Goal: Information Seeking & Learning: Find specific fact

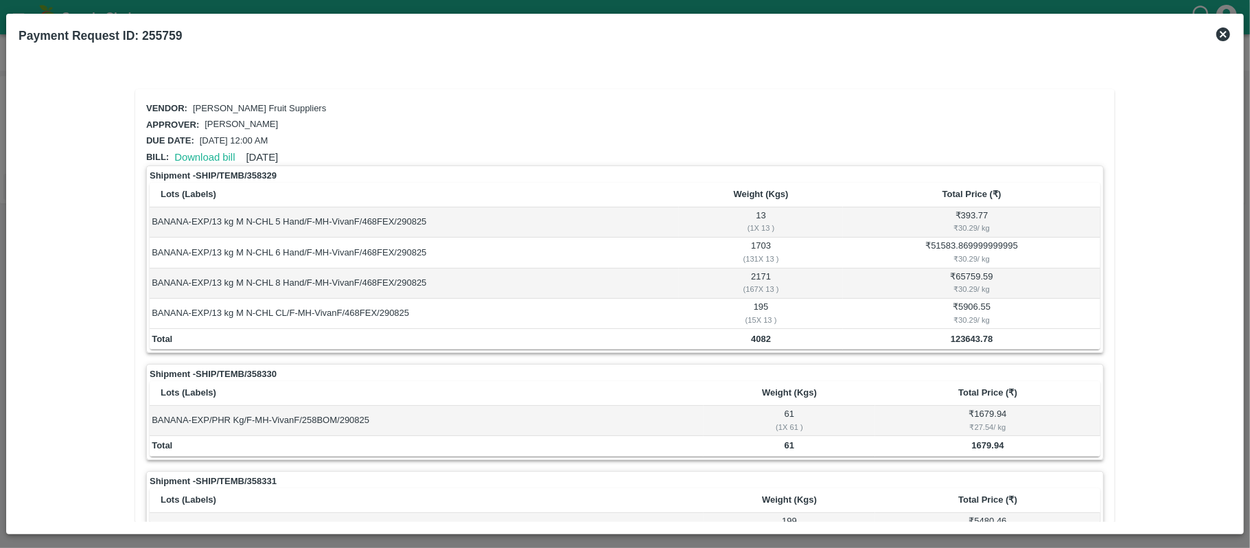
click at [1225, 34] on icon at bounding box center [1223, 34] width 16 height 16
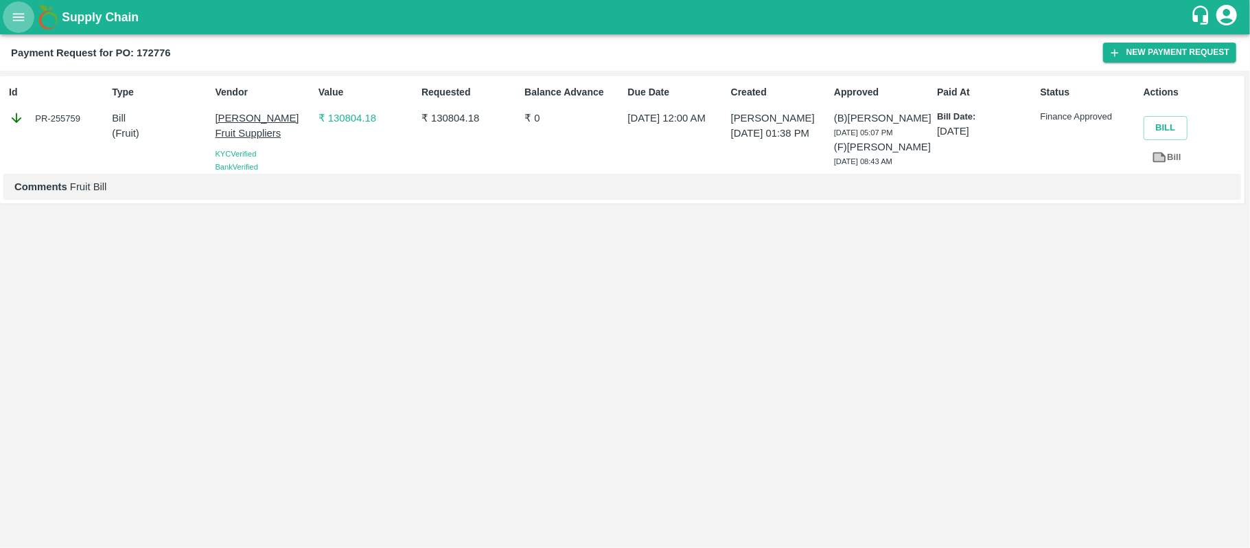
click at [20, 25] on icon "open drawer" at bounding box center [18, 17] width 15 height 15
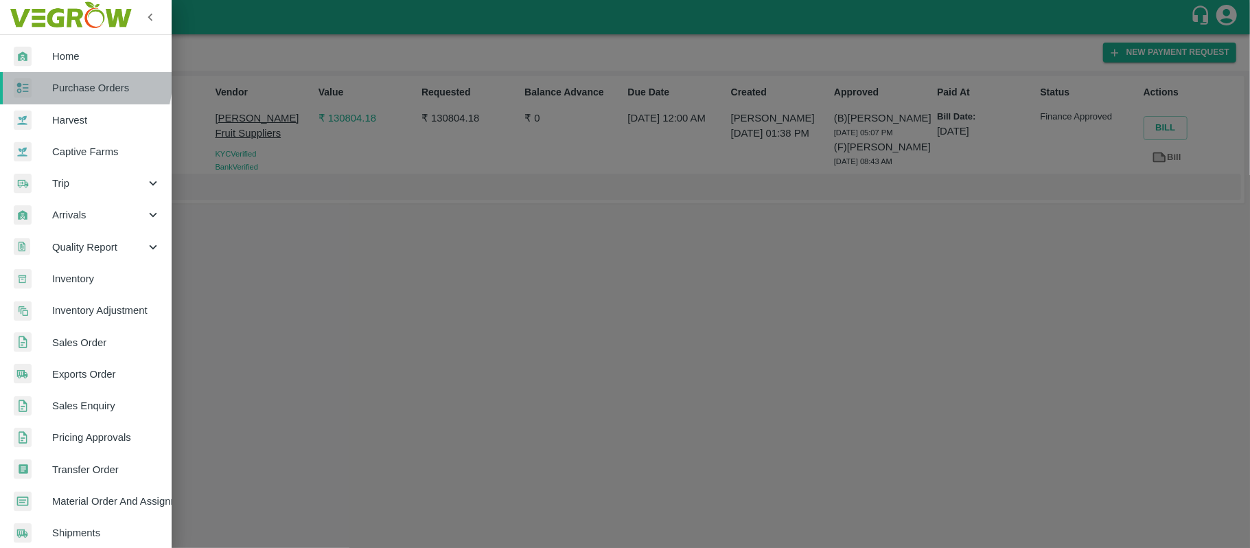
click at [82, 83] on span "Purchase Orders" at bounding box center [106, 87] width 108 height 15
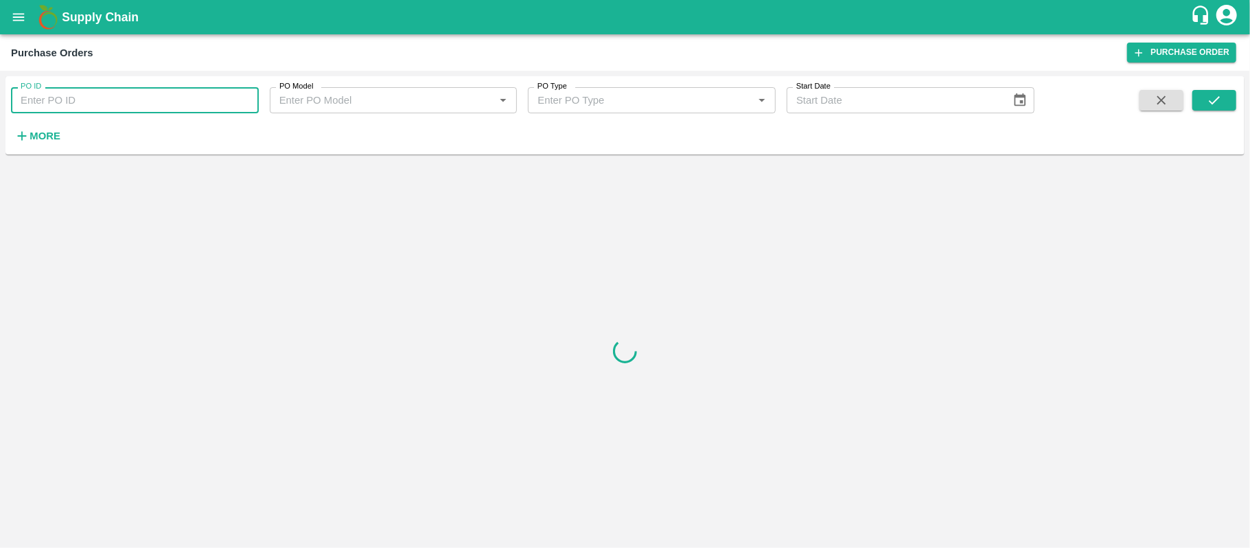
click at [100, 94] on input "PO ID" at bounding box center [135, 100] width 248 height 26
paste input "170513"
type input "170513"
click at [1222, 85] on div "PO ID 170513 PO ID PO Model PO Model   * PO Type PO Type   * Start Date Start D…" at bounding box center [624, 115] width 1239 height 67
click at [1220, 96] on icon "submit" at bounding box center [1214, 100] width 15 height 15
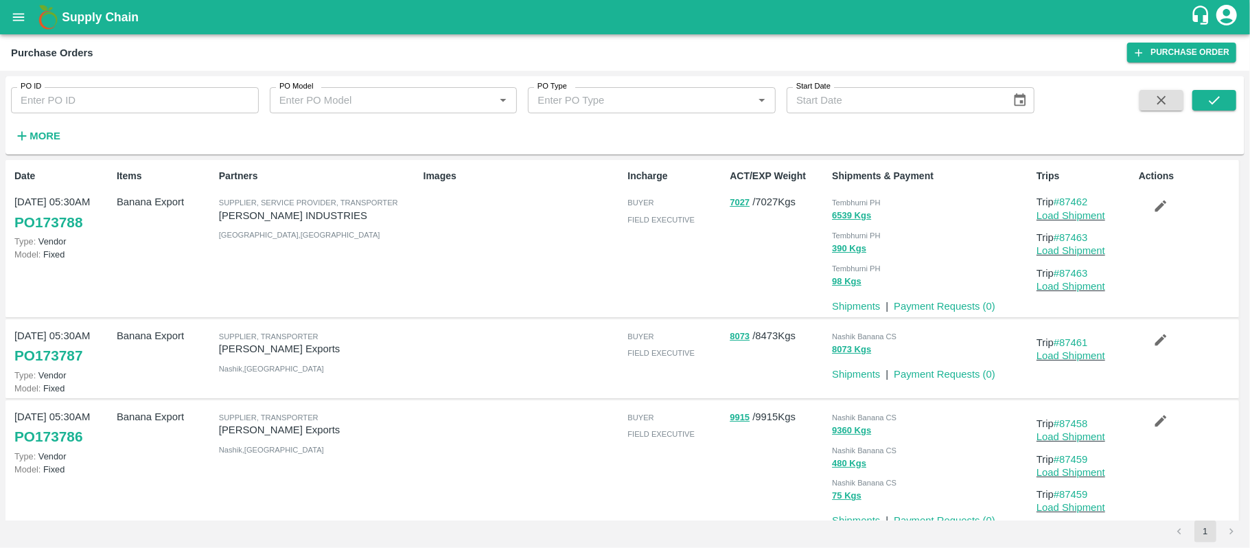
click at [55, 84] on div "PO ID PO ID" at bounding box center [129, 94] width 259 height 37
click at [61, 97] on input "PO ID" at bounding box center [135, 100] width 248 height 26
paste input "170513"
click at [1215, 97] on icon "submit" at bounding box center [1214, 100] width 15 height 15
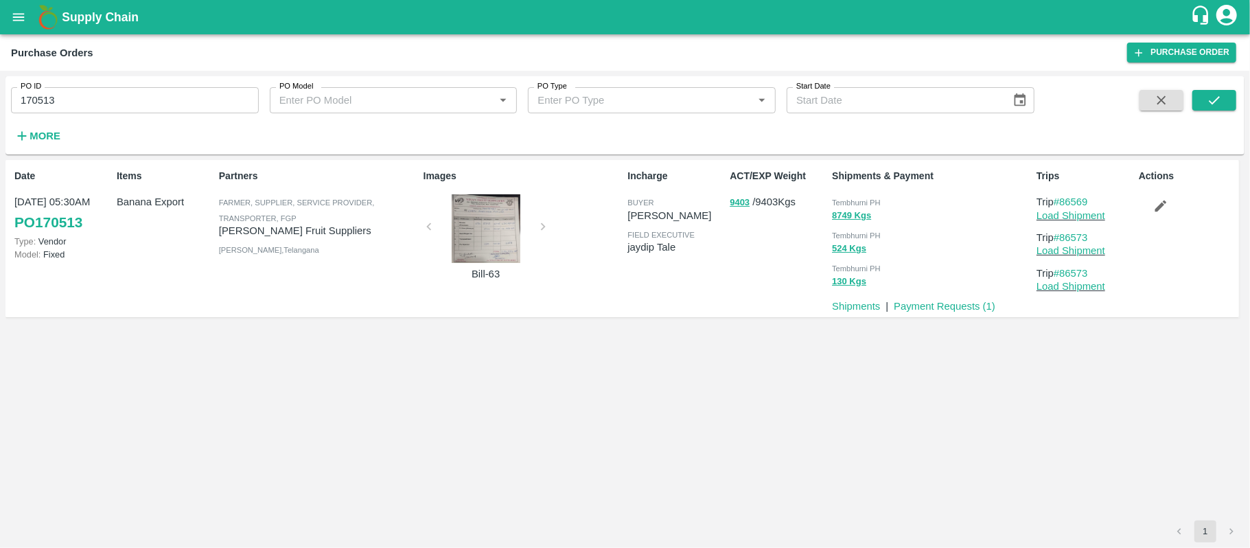
click at [880, 201] on span "Tembhurni PH" at bounding box center [856, 202] width 49 height 8
copy div "Tembhurni PH 8749 Kgs"
click at [144, 108] on input "170513" at bounding box center [135, 100] width 248 height 26
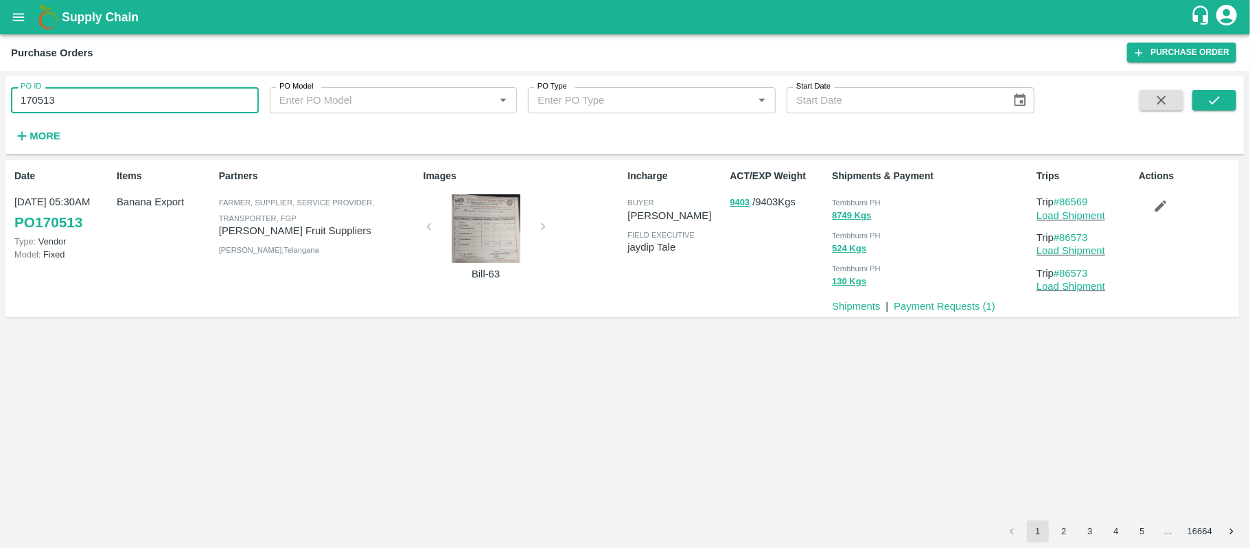
paste input "text"
click at [144, 108] on input "170513" at bounding box center [135, 100] width 248 height 26
click at [1199, 99] on button "submit" at bounding box center [1215, 100] width 44 height 21
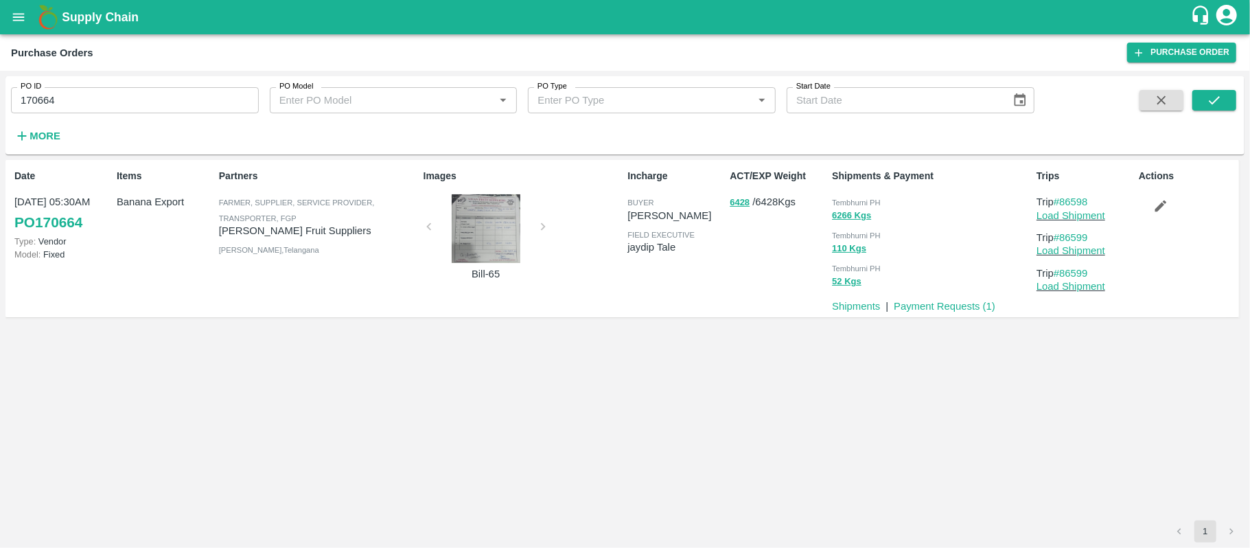
click at [847, 205] on span "Tembhurni PH" at bounding box center [856, 202] width 49 height 8
copy div "Tembhurni PH 6266 Kgs"
click at [138, 105] on input "170664" at bounding box center [135, 100] width 248 height 26
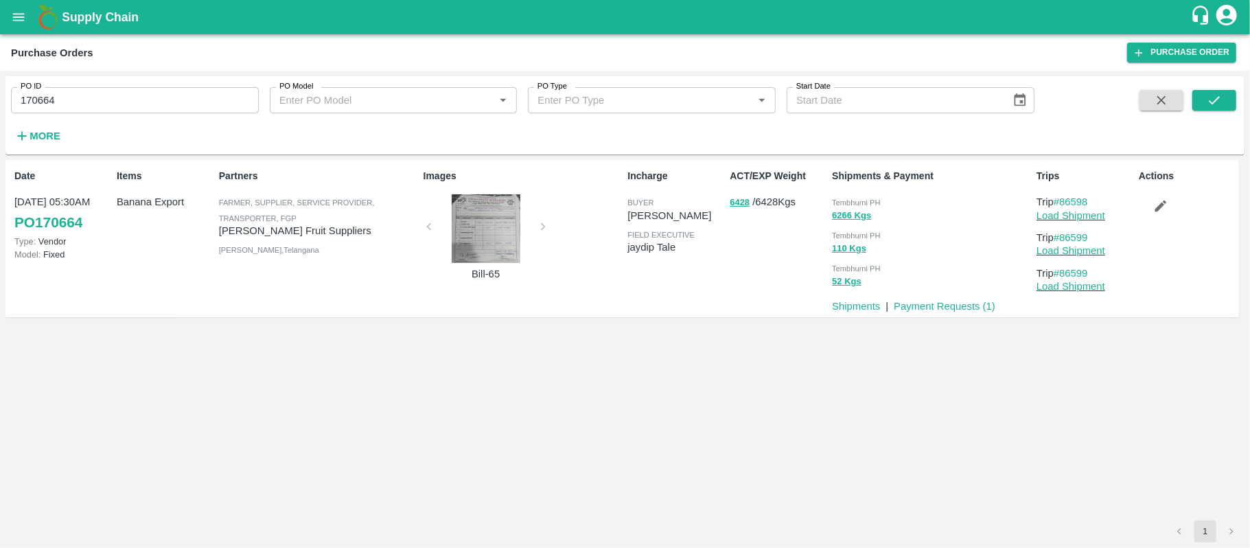
paste input "text"
click at [138, 105] on input "170664170710" at bounding box center [135, 100] width 248 height 26
paste input "text"
click at [1223, 96] on button "submit" at bounding box center [1215, 100] width 44 height 21
click at [865, 204] on span "Tembhurni PH" at bounding box center [856, 202] width 49 height 8
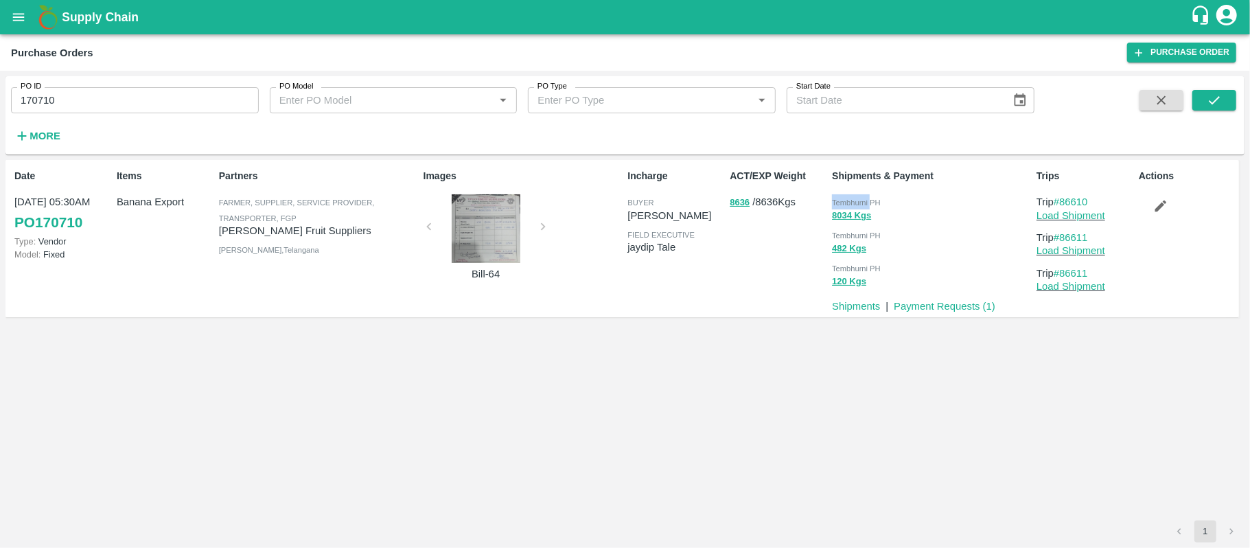
click at [865, 204] on span "Tembhurni PH" at bounding box center [856, 202] width 49 height 8
copy div "Tembhurni PH 8034 Kgs"
click at [169, 104] on input "170710" at bounding box center [135, 100] width 248 height 26
paste input "text"
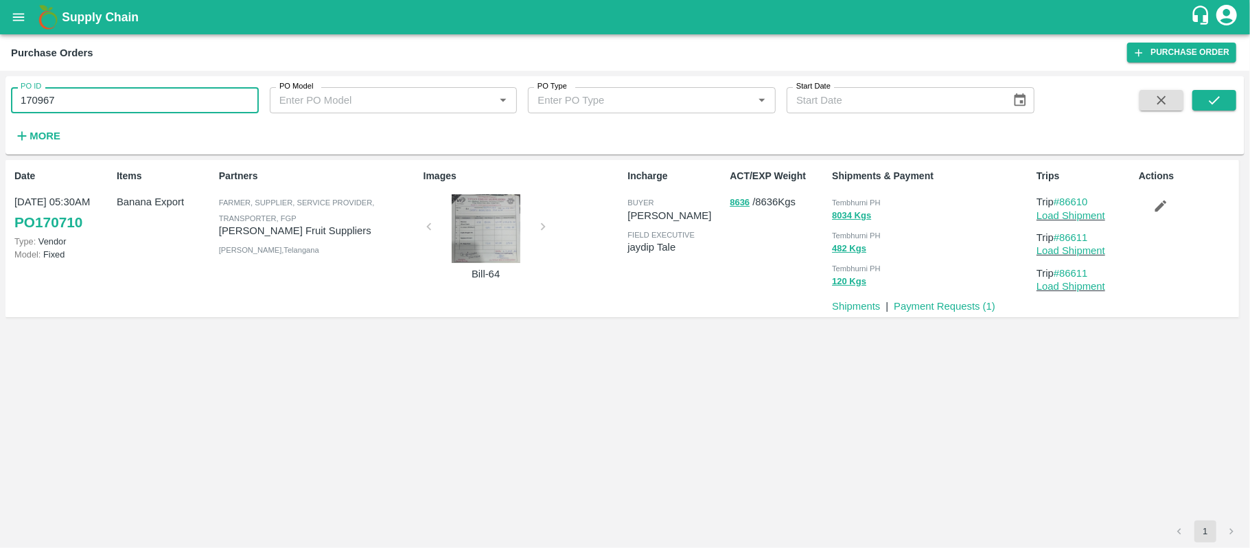
click at [169, 104] on input "170967" at bounding box center [135, 100] width 248 height 26
click at [1204, 103] on button "submit" at bounding box center [1215, 100] width 44 height 21
click at [882, 207] on div "Tembhurni PH" at bounding box center [931, 201] width 199 height 15
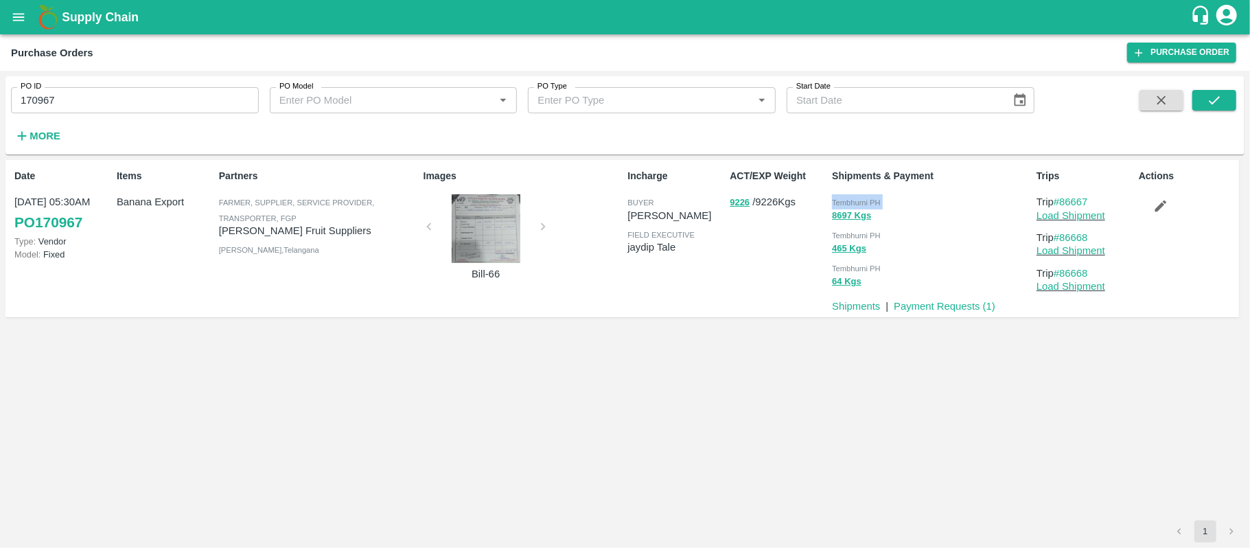
copy div "Tembhurni PH 8697 Kgs"
click at [155, 96] on input "170967" at bounding box center [135, 100] width 248 height 26
paste input "text"
click at [155, 96] on input "171195" at bounding box center [135, 100] width 248 height 26
click at [1209, 97] on icon "submit" at bounding box center [1214, 100] width 15 height 15
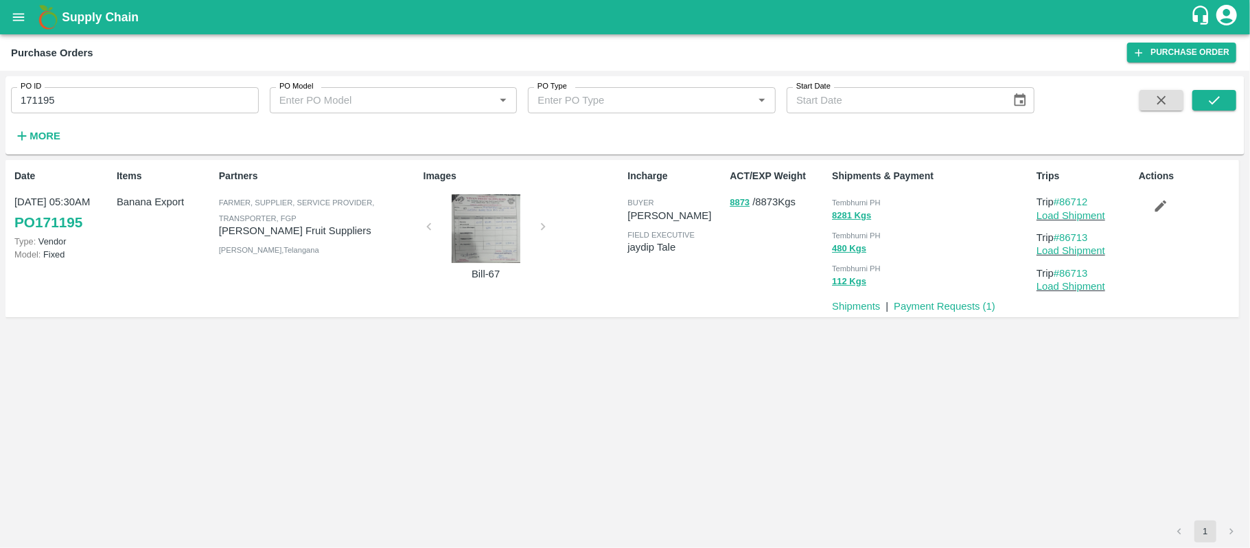
click at [838, 201] on span "Tembhurni PH" at bounding box center [856, 202] width 49 height 8
copy div "Tembhurni PH 8281 Kgs"
click at [201, 114] on div "PO ID 171195 PO ID PO Model PO Model   * PO Type PO Type   * Start Date Start D…" at bounding box center [517, 111] width 1035 height 71
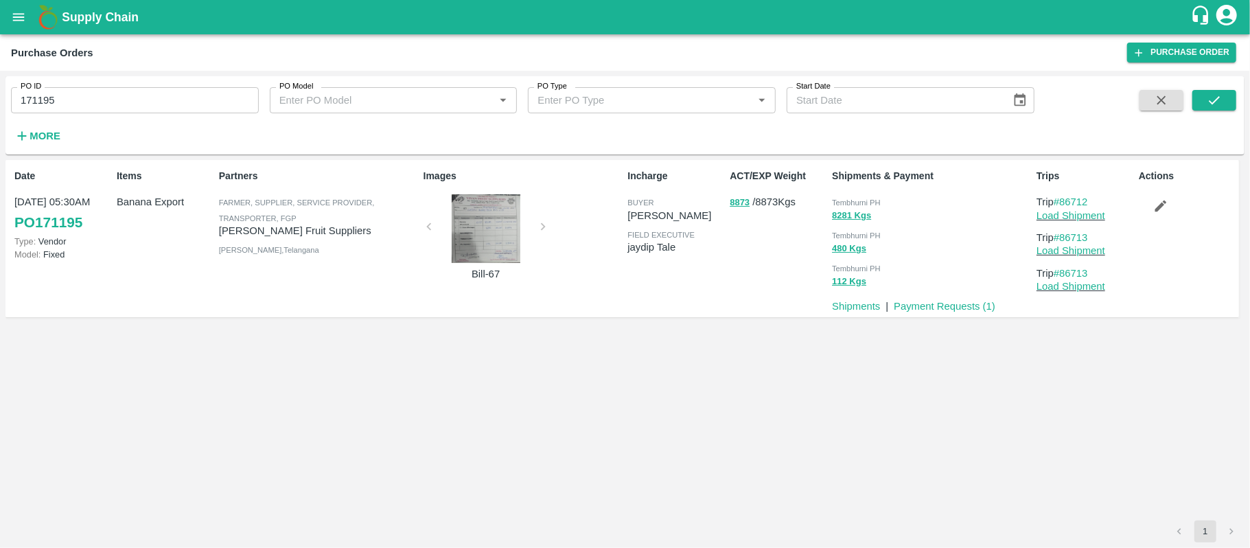
click at [201, 114] on div "PO ID 171195 PO ID PO Model PO Model   * PO Type PO Type   * Start Date Start D…" at bounding box center [517, 111] width 1035 height 71
click at [194, 97] on input "171195" at bounding box center [135, 100] width 248 height 26
paste input "text"
click at [1217, 103] on icon "submit" at bounding box center [1214, 100] width 15 height 15
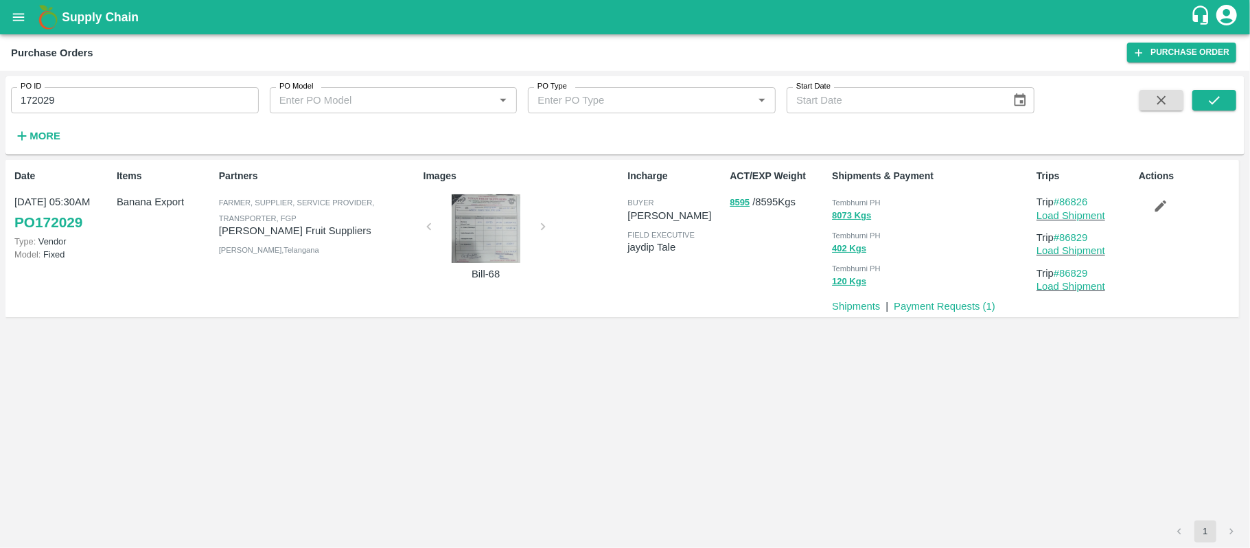
click at [847, 194] on div "Tembhurni PH" at bounding box center [931, 201] width 199 height 15
copy div "Tembhurni PH 8073 Kgs"
click at [220, 89] on input "172029" at bounding box center [135, 100] width 248 height 26
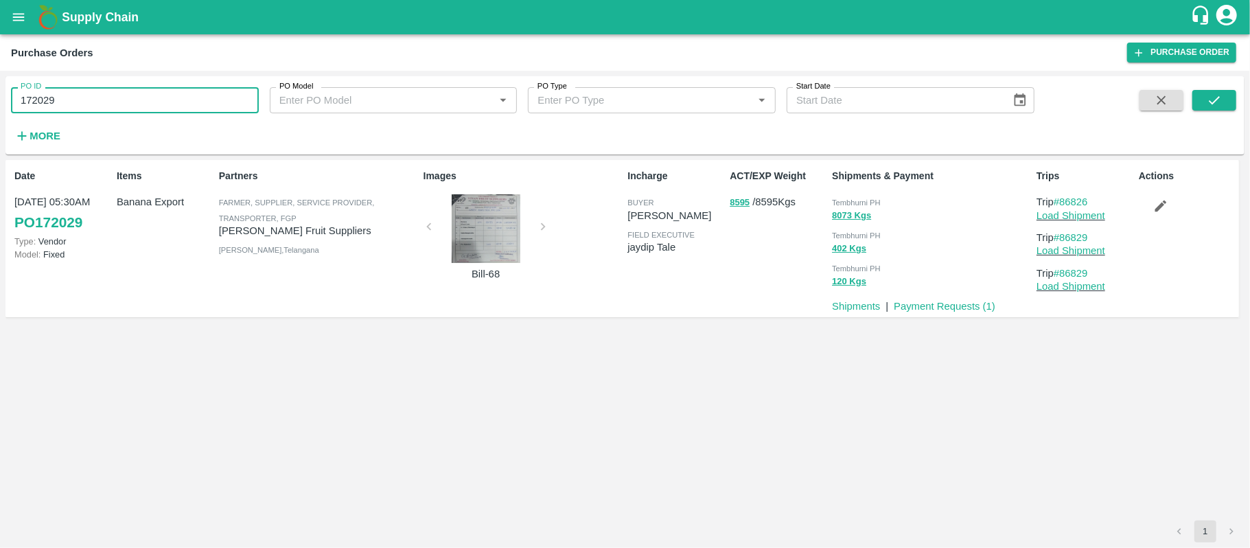
paste input "text"
click at [220, 89] on input "172474" at bounding box center [135, 100] width 248 height 26
click at [1211, 91] on button "submit" at bounding box center [1215, 100] width 44 height 21
click at [845, 198] on span "Tembhurni PH" at bounding box center [856, 202] width 49 height 8
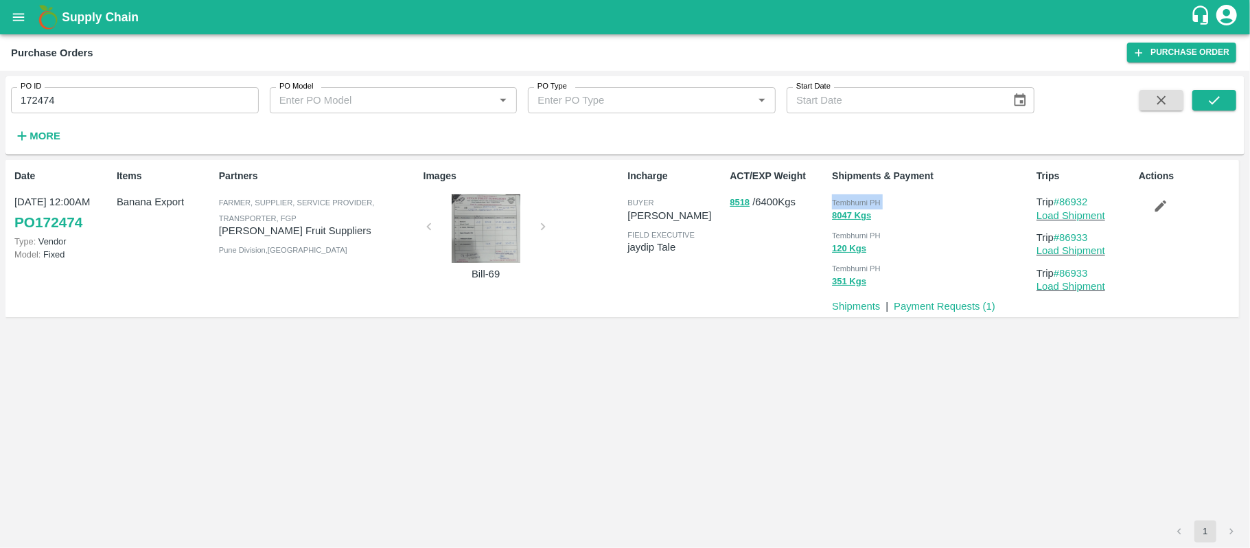
click at [845, 198] on span "Tembhurni PH" at bounding box center [856, 202] width 49 height 8
copy div "Tembhurni PH 8047 Kgs"
click at [165, 100] on input "172474" at bounding box center [135, 100] width 248 height 26
paste input "text"
click at [165, 100] on input "172776" at bounding box center [135, 100] width 248 height 26
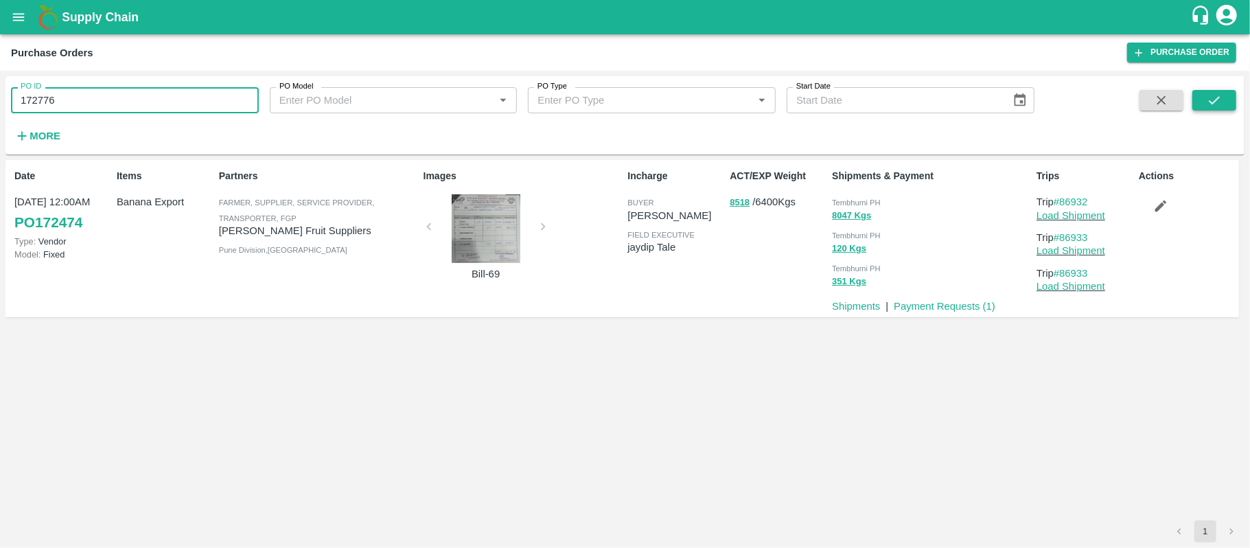
type input "172776"
click at [1218, 100] on icon "submit" at bounding box center [1214, 100] width 15 height 15
click at [856, 201] on span "Tembhurni PH" at bounding box center [856, 202] width 49 height 8
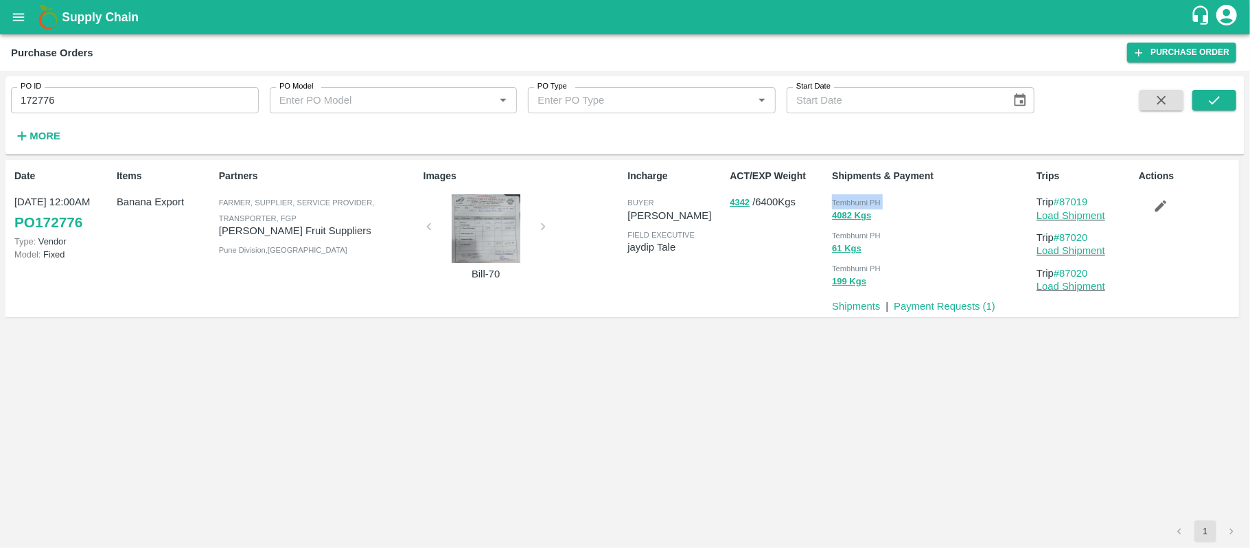
copy div "Tembhurni PH 4082 Kgs"
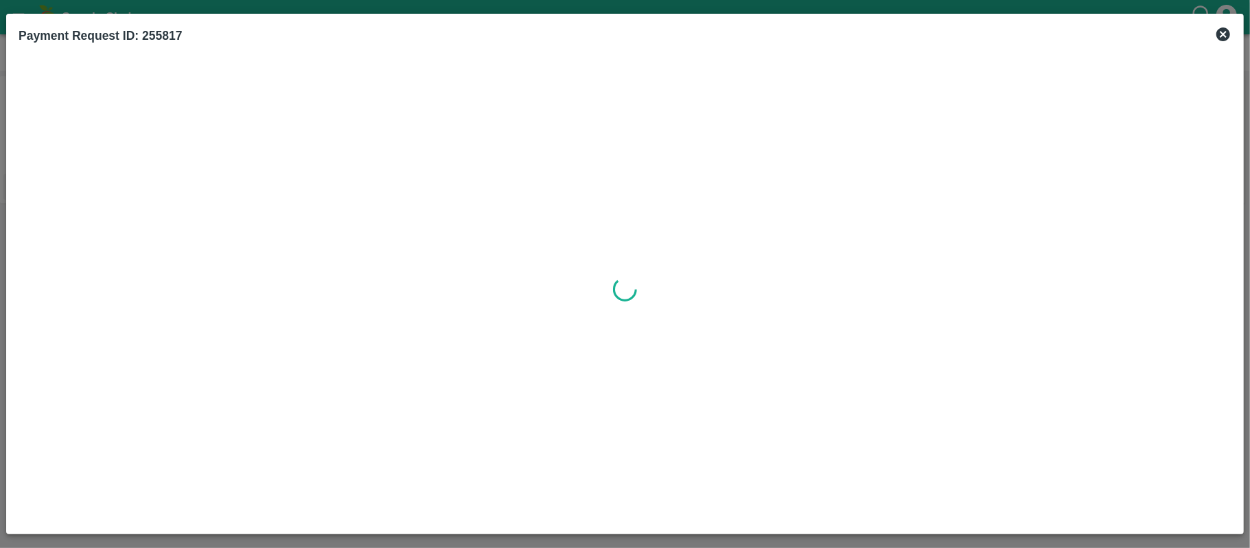
click at [1224, 34] on icon at bounding box center [1223, 34] width 16 height 16
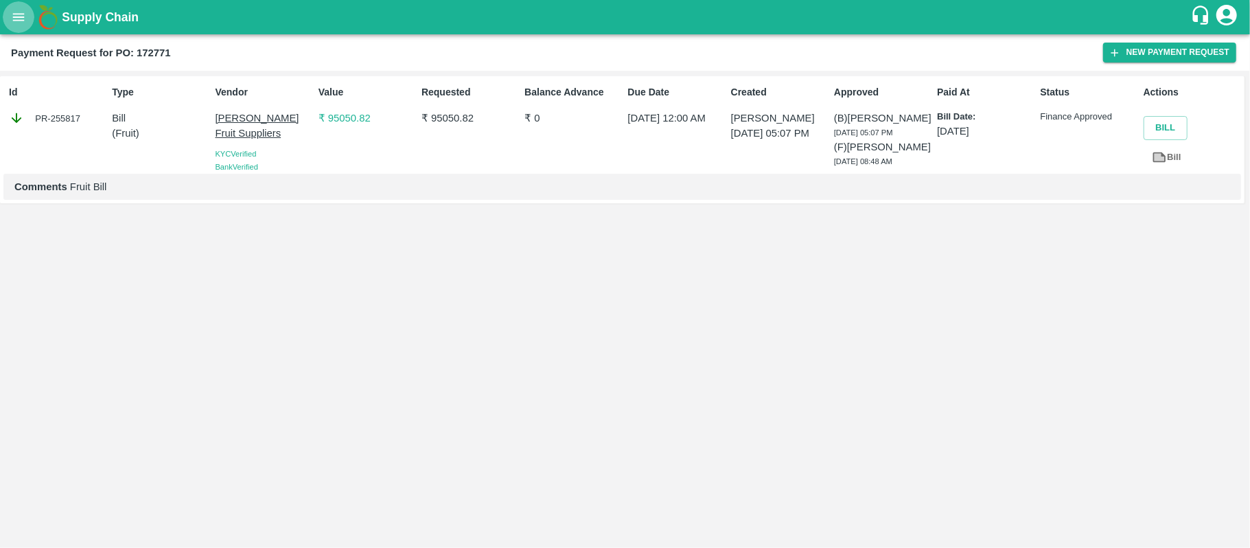
click at [21, 17] on icon "open drawer" at bounding box center [19, 17] width 12 height 8
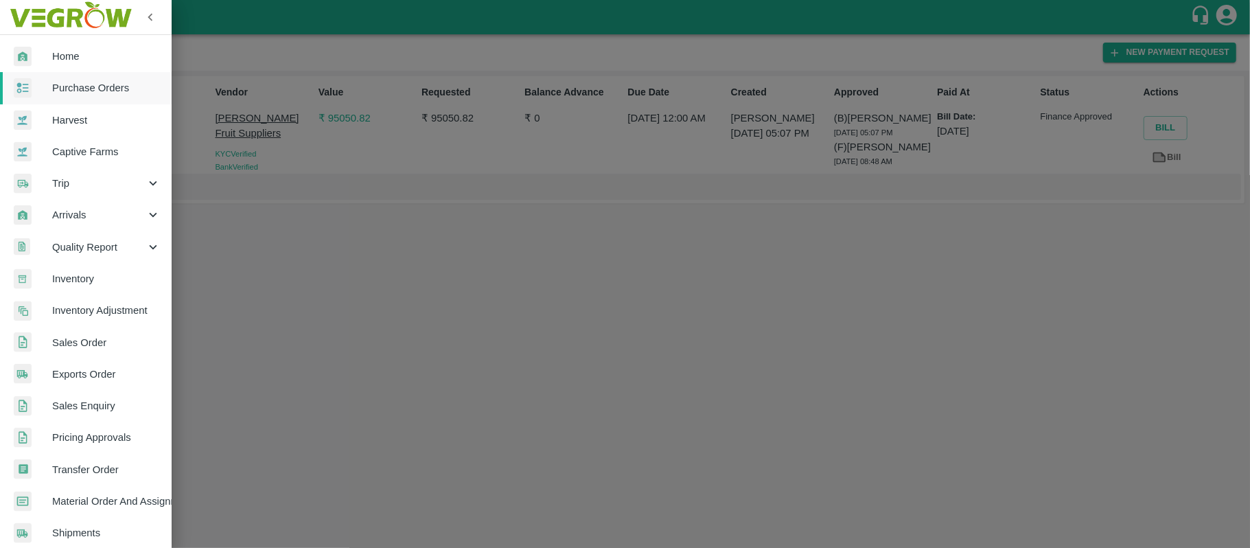
click at [73, 85] on span "Purchase Orders" at bounding box center [106, 87] width 108 height 15
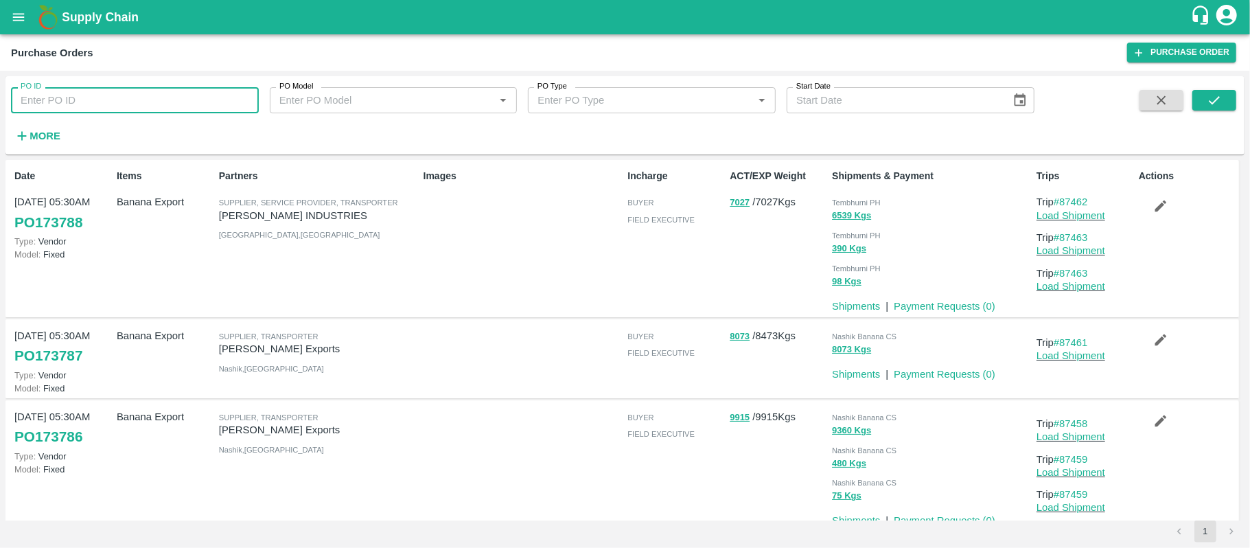
click at [92, 102] on input "PO ID" at bounding box center [135, 100] width 248 height 26
paste input "172771"
click at [1225, 96] on button "submit" at bounding box center [1215, 100] width 44 height 21
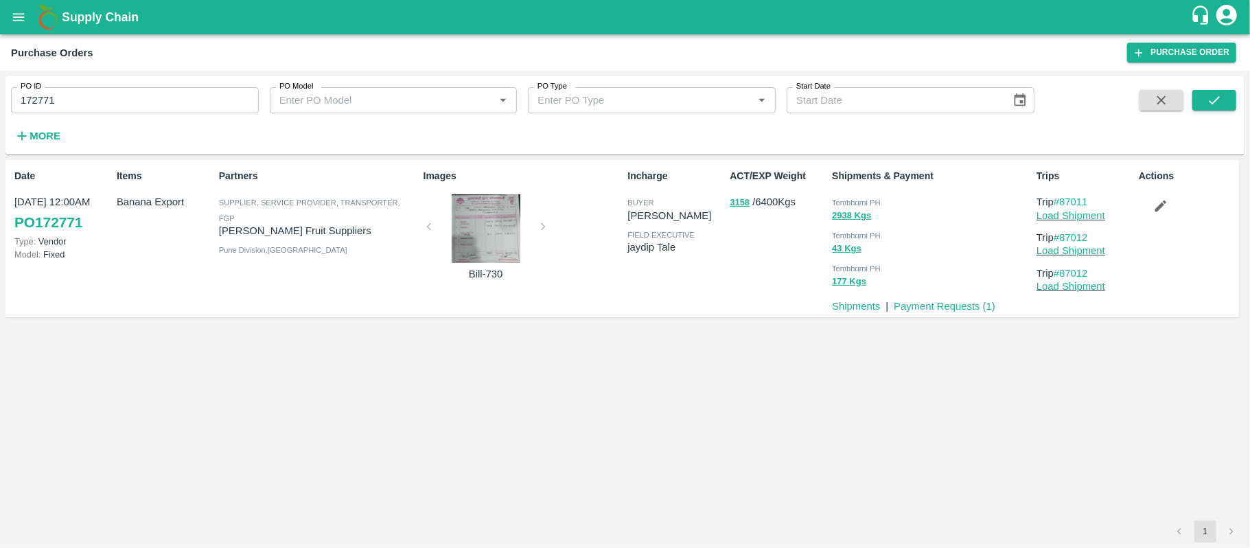
click at [861, 207] on span "Tembhurni PH" at bounding box center [856, 202] width 49 height 8
copy div "Tembhurni PH 2938 Kgs"
click at [168, 95] on input "172771" at bounding box center [135, 100] width 248 height 26
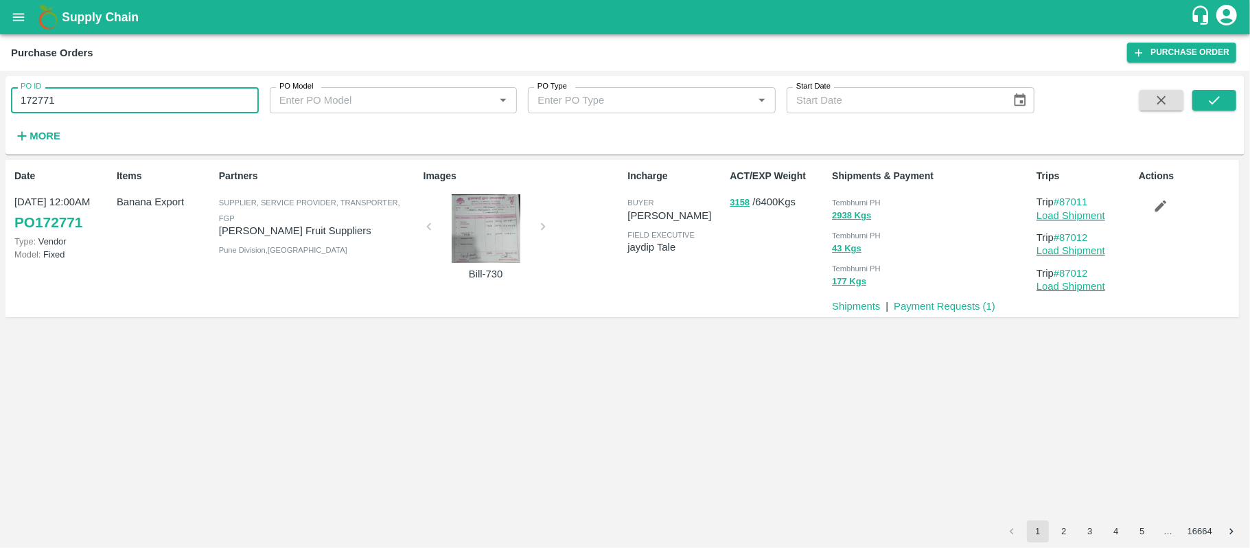
paste input "text"
click at [168, 95] on input "172771" at bounding box center [135, 100] width 248 height 26
click at [1207, 99] on icon "submit" at bounding box center [1214, 100] width 15 height 15
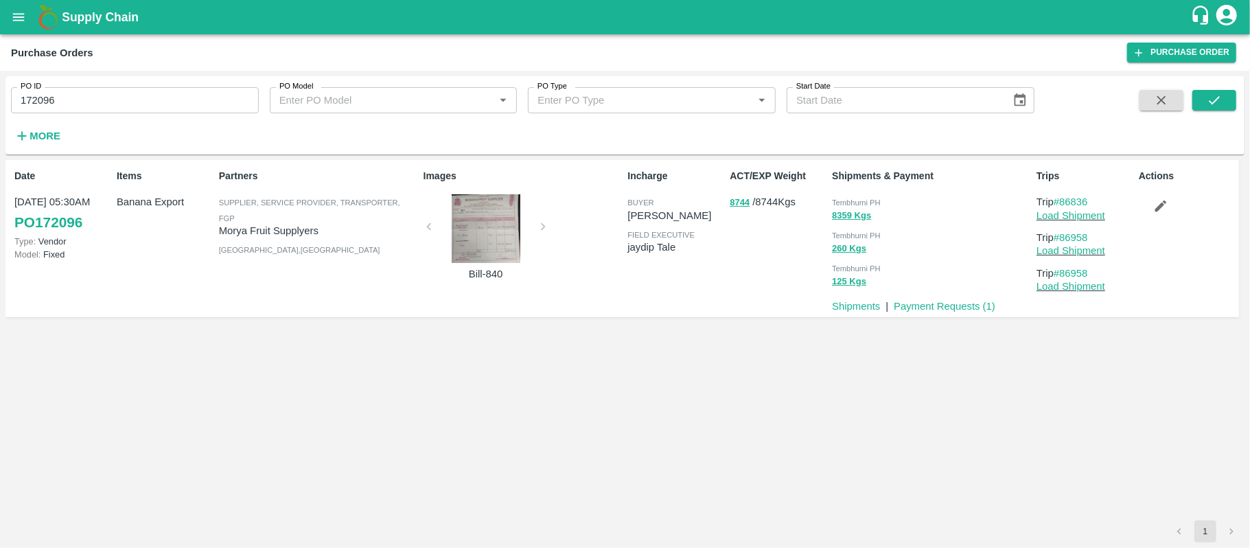
click at [874, 196] on div "Tembhurni PH" at bounding box center [931, 201] width 199 height 15
copy div "Tembhurni PH 8359 Kgs"
click at [168, 108] on input "172096" at bounding box center [135, 100] width 248 height 26
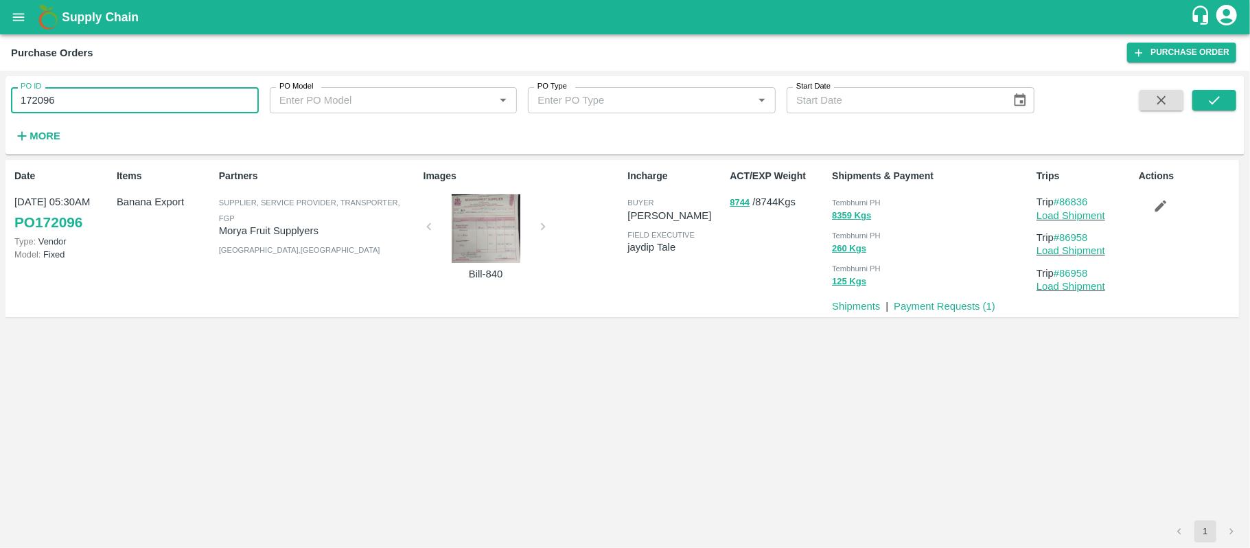
paste input "text"
click at [168, 108] on input "172763" at bounding box center [135, 100] width 248 height 26
click at [1217, 105] on icon "submit" at bounding box center [1214, 100] width 15 height 15
click at [872, 194] on div "Tembhurni PH" at bounding box center [931, 201] width 199 height 15
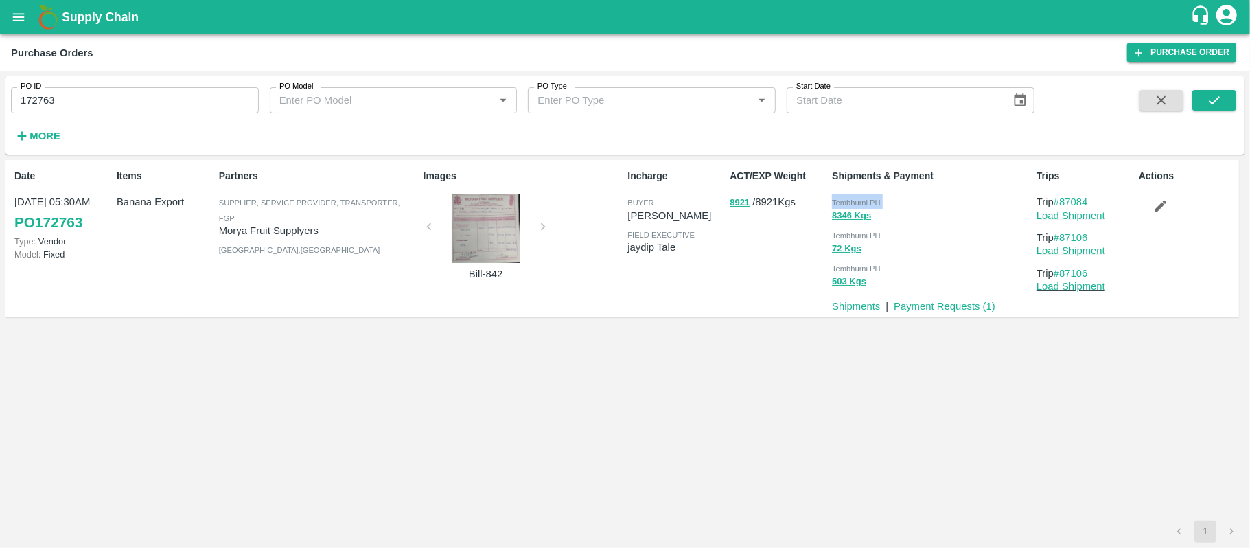
click at [872, 194] on div "Tembhurni PH" at bounding box center [931, 201] width 199 height 15
copy div "Tembhurni PH 8346 Kgs"
click at [157, 102] on input "172763" at bounding box center [135, 100] width 248 height 26
paste input "text"
click at [157, 102] on input "172763" at bounding box center [135, 100] width 248 height 26
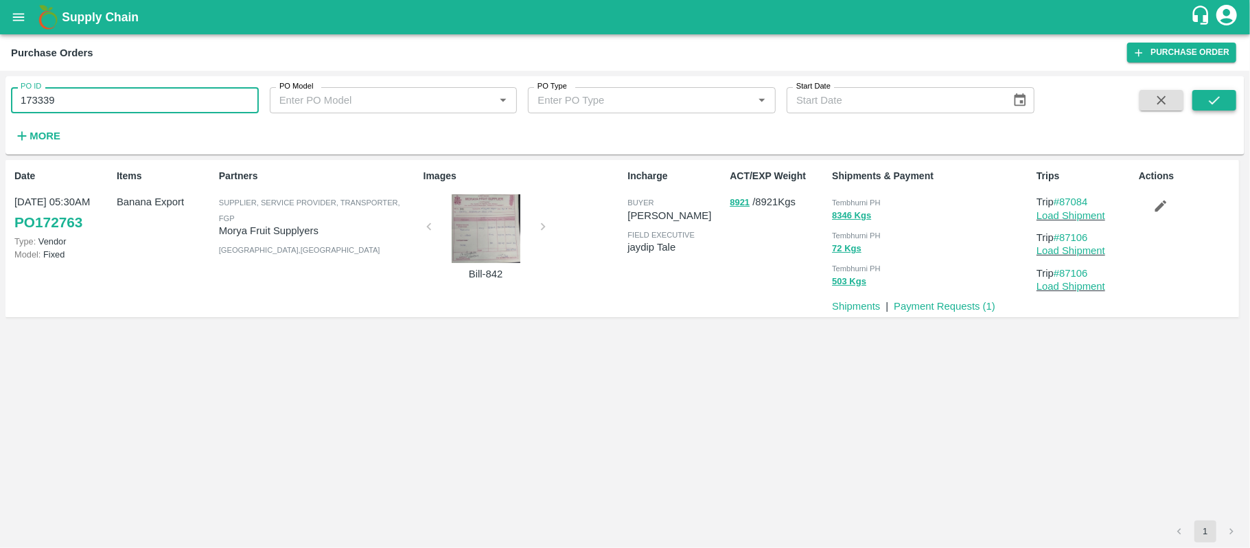
click at [1226, 104] on button "submit" at bounding box center [1215, 100] width 44 height 21
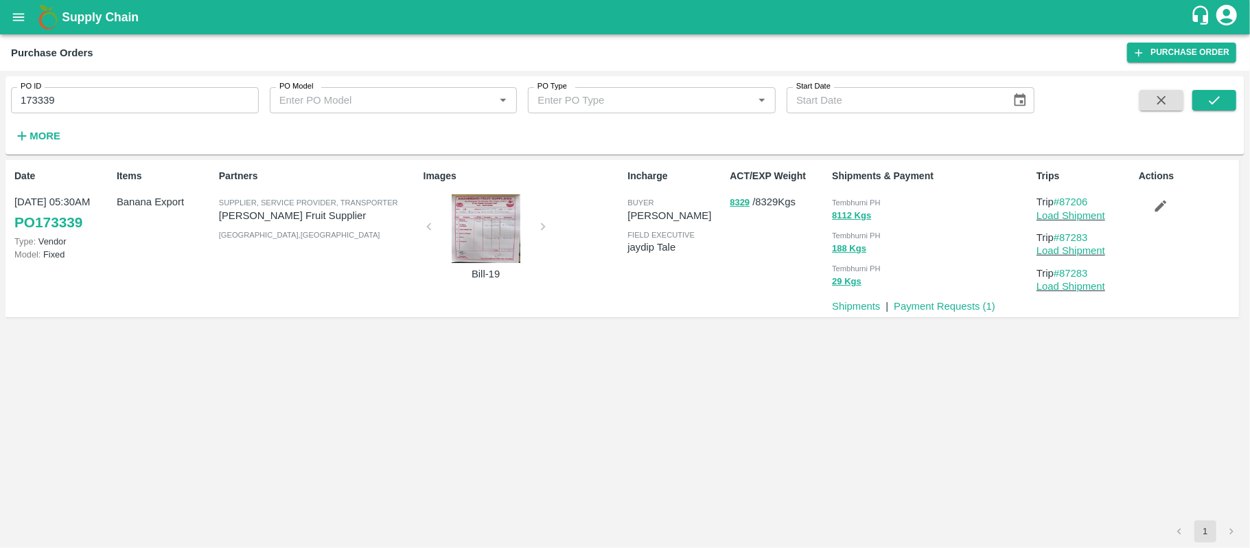
click at [867, 203] on span "Tembhurni PH" at bounding box center [856, 202] width 49 height 8
copy div "Tembhurni PH 8112 Kgs"
click at [209, 108] on input "173339" at bounding box center [135, 100] width 248 height 26
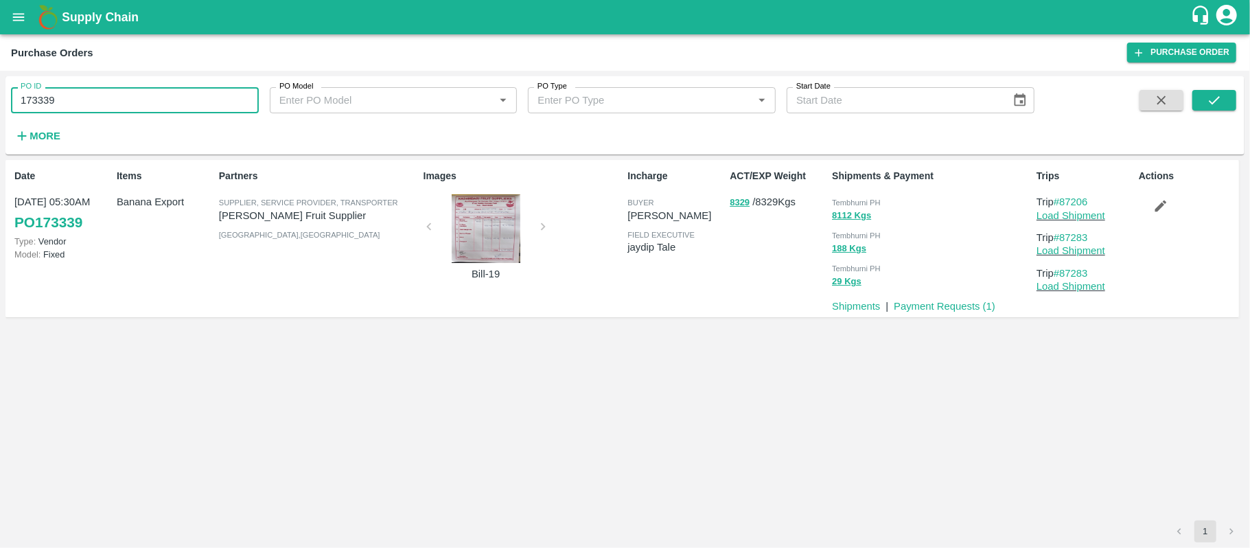
paste input "text"
click at [209, 108] on input "173339" at bounding box center [135, 100] width 248 height 26
click at [1209, 98] on icon "submit" at bounding box center [1214, 100] width 15 height 15
click at [871, 203] on span "Tembhurni PH" at bounding box center [856, 202] width 49 height 8
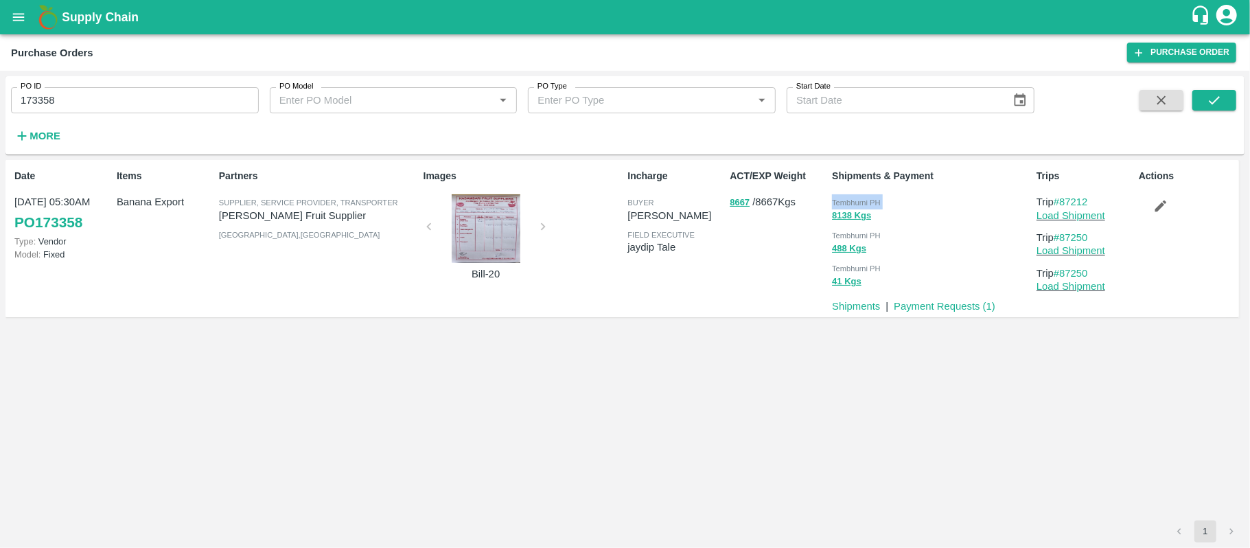
click at [871, 203] on span "Tembhurni PH" at bounding box center [856, 202] width 49 height 8
copy div "Tembhurni PH 8138 Kgs"
click at [199, 102] on input "173358" at bounding box center [135, 100] width 248 height 26
paste input "text"
click at [199, 102] on input "173316" at bounding box center [135, 100] width 248 height 26
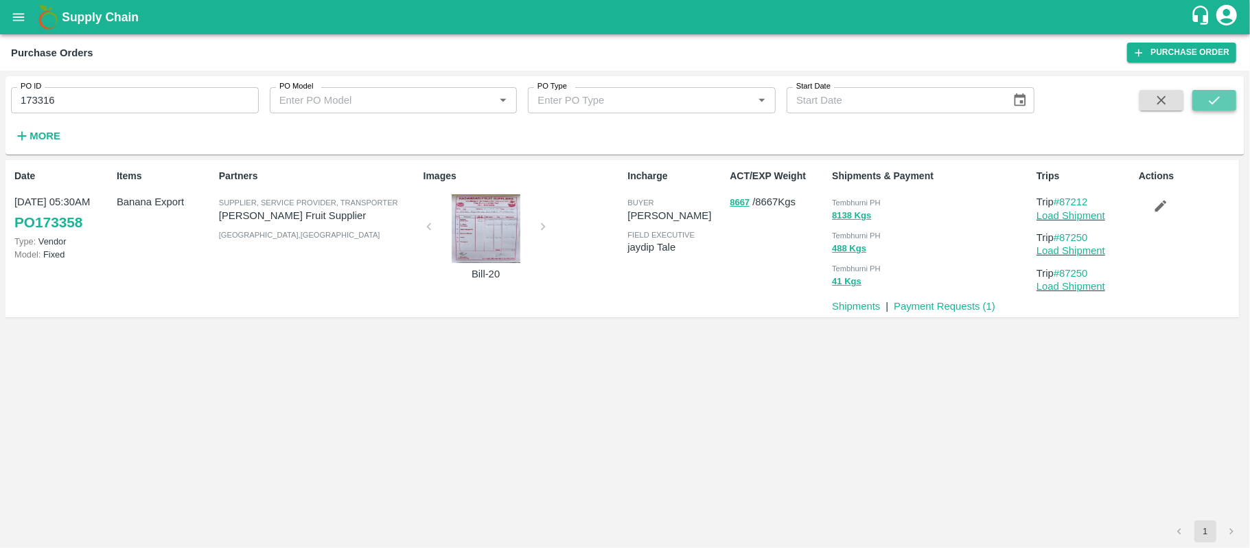
click at [1222, 94] on icon "submit" at bounding box center [1214, 100] width 15 height 15
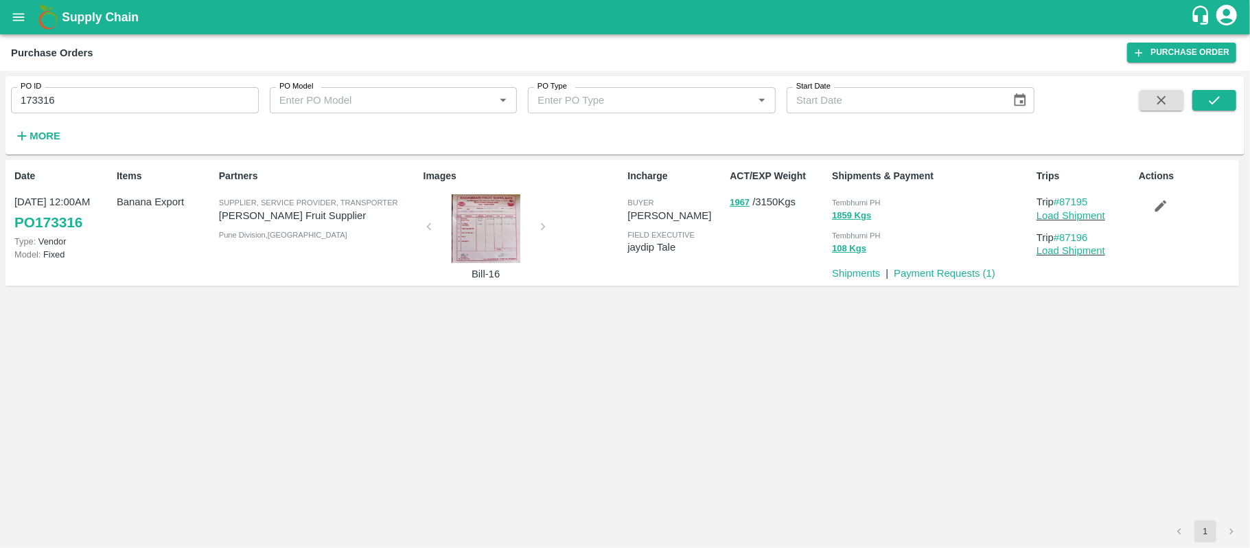
click at [866, 190] on div "Tembhurni PH 1859 Kgs Tembhurni PH 108 Kgs" at bounding box center [929, 224] width 205 height 71
copy div "Tembhurni PH 1859 Kgs"
click at [143, 105] on input "173316" at bounding box center [135, 100] width 248 height 26
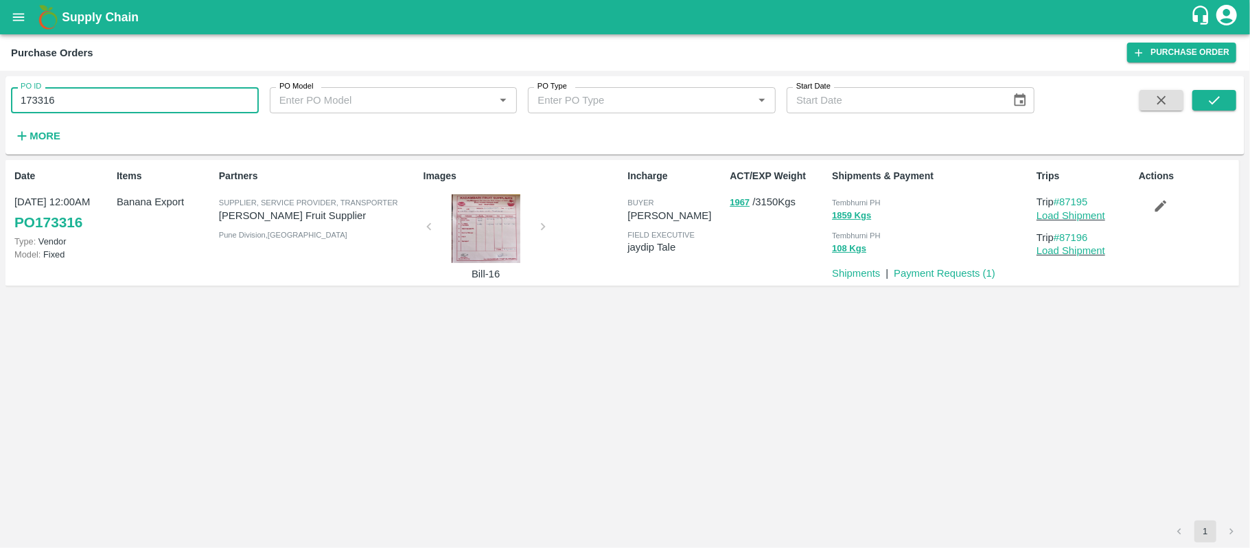
paste input "text"
click at [143, 105] on input "173316" at bounding box center [135, 100] width 248 height 26
click at [1206, 100] on button "submit" at bounding box center [1215, 100] width 44 height 21
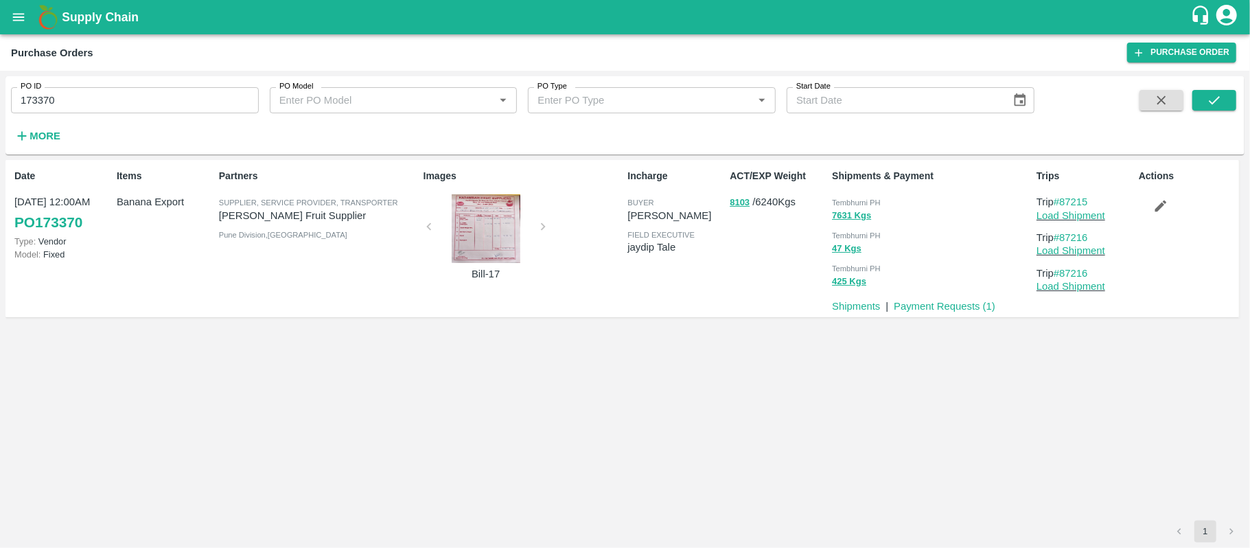
click at [847, 206] on span "Tembhurni PH" at bounding box center [856, 202] width 49 height 8
copy div "Tembhurni PH 7631 Kgs"
click at [180, 99] on input "173370" at bounding box center [135, 100] width 248 height 26
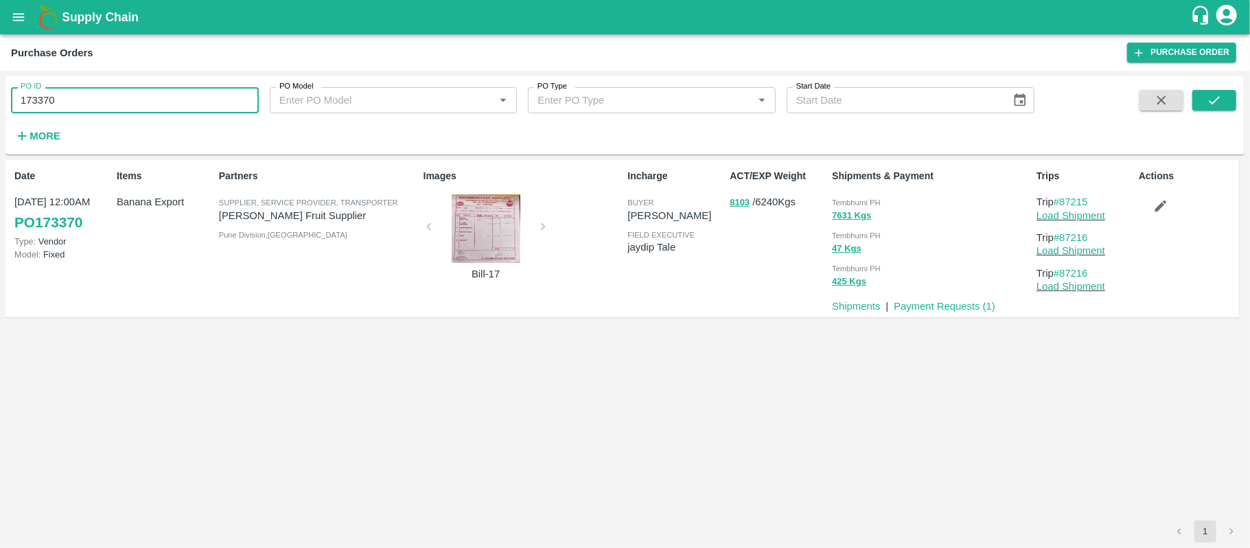
paste input "text"
click at [180, 99] on input "173370" at bounding box center [135, 100] width 248 height 26
click at [1199, 98] on button "submit" at bounding box center [1215, 100] width 44 height 21
click at [843, 203] on span "Tembhurni PH" at bounding box center [856, 202] width 49 height 8
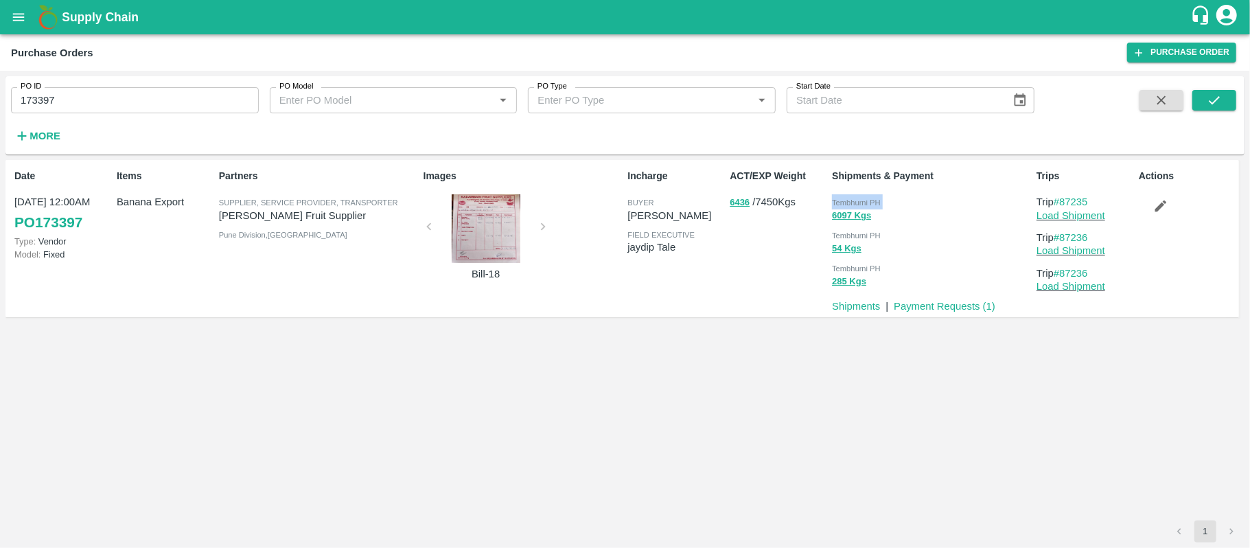
click at [843, 203] on span "Tembhurni PH" at bounding box center [856, 202] width 49 height 8
copy div "Tembhurni PH 6097 Kgs"
click at [194, 89] on input "173397" at bounding box center [135, 100] width 248 height 26
click at [190, 96] on input "173397" at bounding box center [135, 100] width 248 height 26
paste input "text"
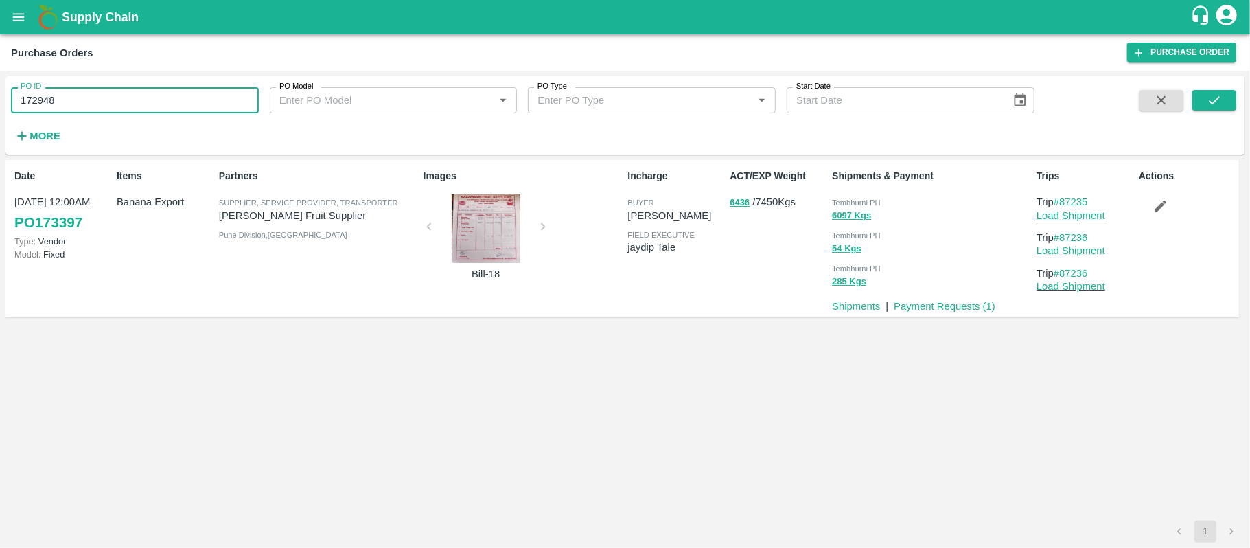
click at [190, 96] on input "172948" at bounding box center [135, 100] width 248 height 26
type input "172948"
click at [1231, 87] on div "PO ID 172948 PO ID PO Model PO Model   * PO Type PO Type   * Start Date Start D…" at bounding box center [624, 115] width 1239 height 67
click at [1222, 96] on icon "submit" at bounding box center [1214, 100] width 15 height 15
click at [860, 201] on span "Tembhurni PH" at bounding box center [856, 202] width 49 height 8
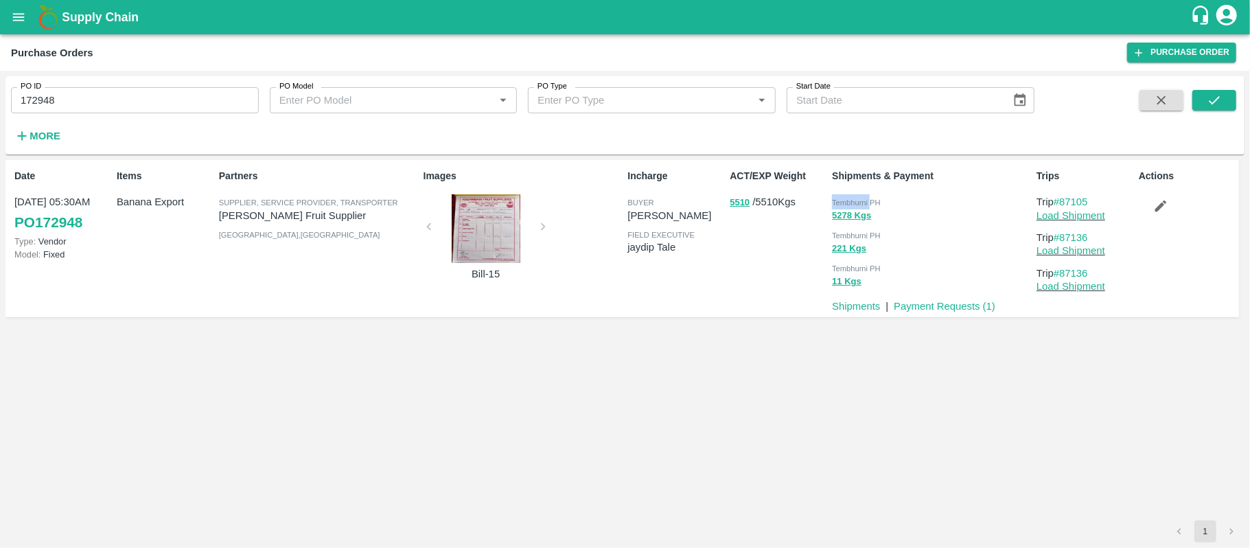
click at [860, 201] on span "Tembhurni PH" at bounding box center [856, 202] width 49 height 8
copy div "Tembhurni PH 5278 Kgs"
